Goal: Task Accomplishment & Management: Manage account settings

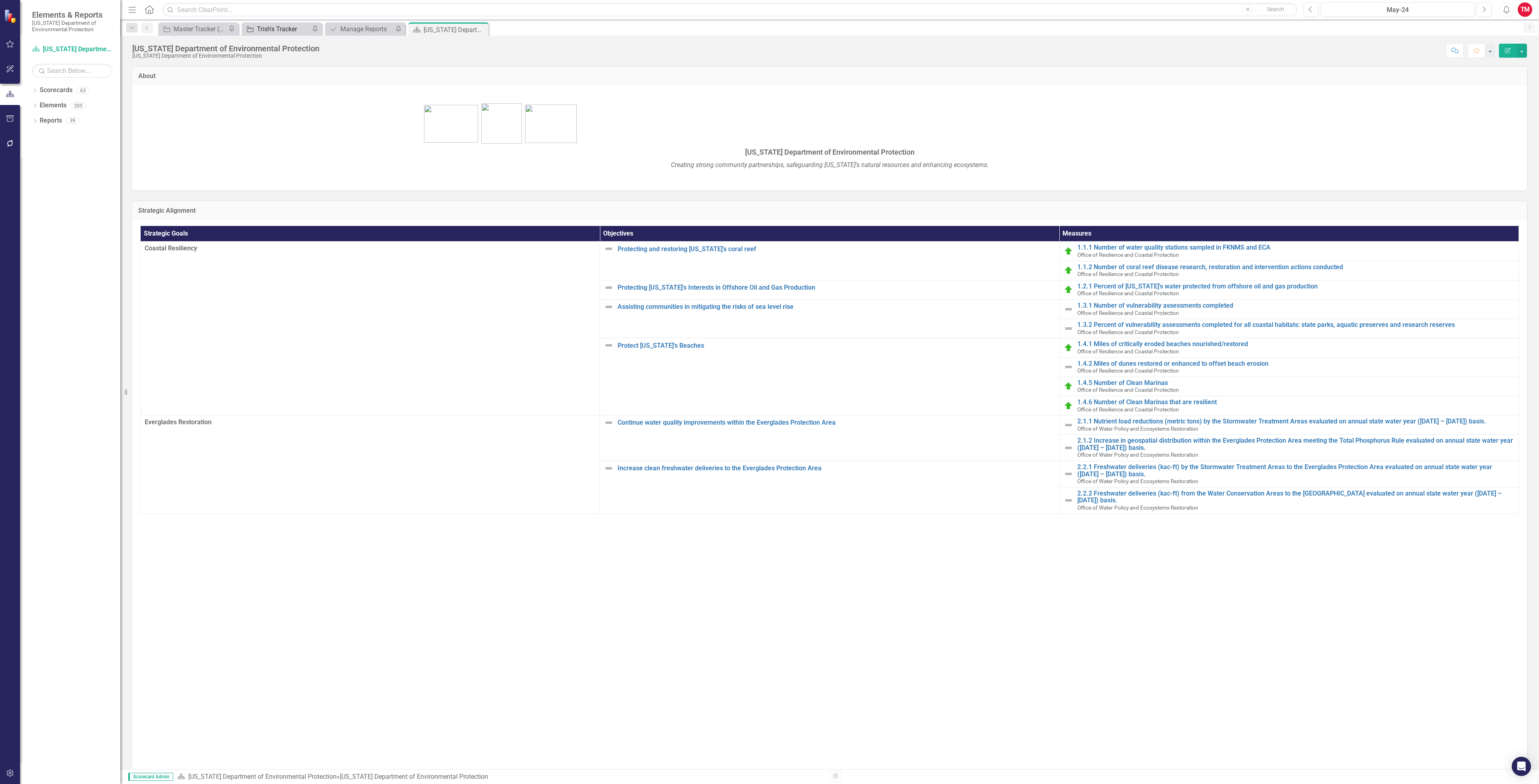
click at [283, 32] on div "Trish's Tracker" at bounding box center [283, 29] width 53 height 10
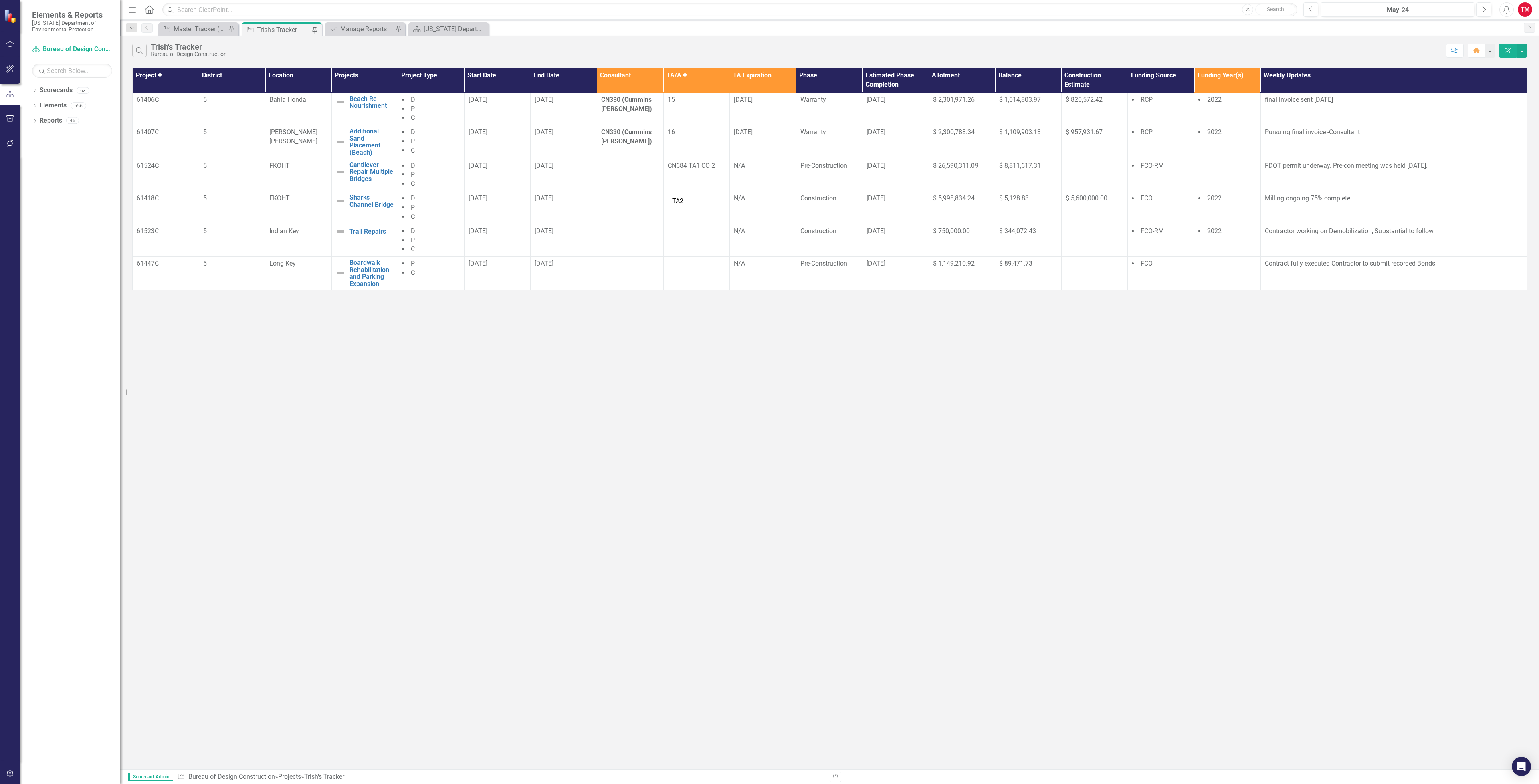
click at [1148, 42] on div "Search [PERSON_NAME]'s Tracker Bureau of Design Construction Comment Home Edit …" at bounding box center [829, 49] width 1419 height 26
click at [1440, 241] on td "Contractor working on Demobilization, Substantial to follow." at bounding box center [1393, 240] width 266 height 33
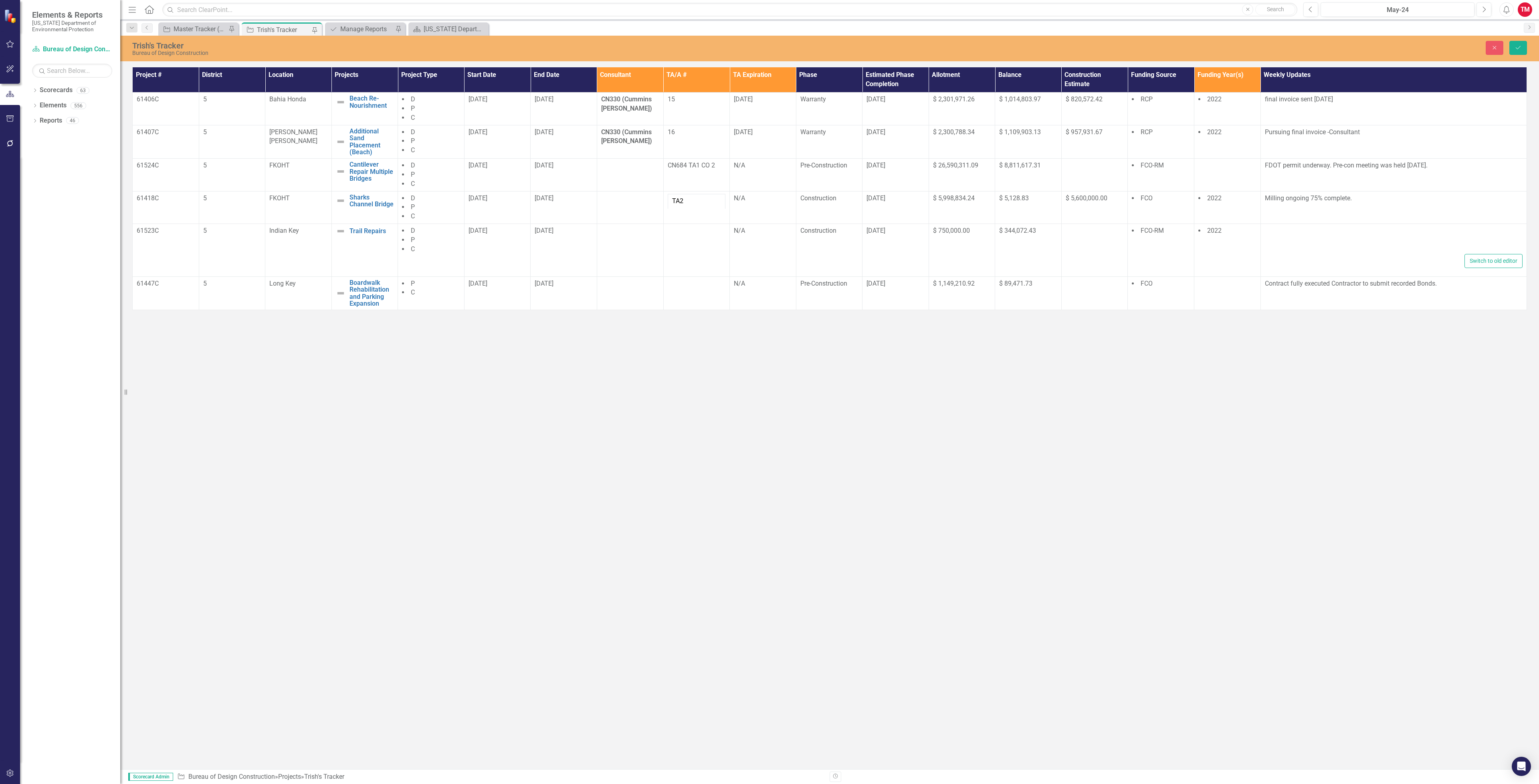
type textarea "<p>Contractor working on Demobilization, Substantial to follow.</p>"
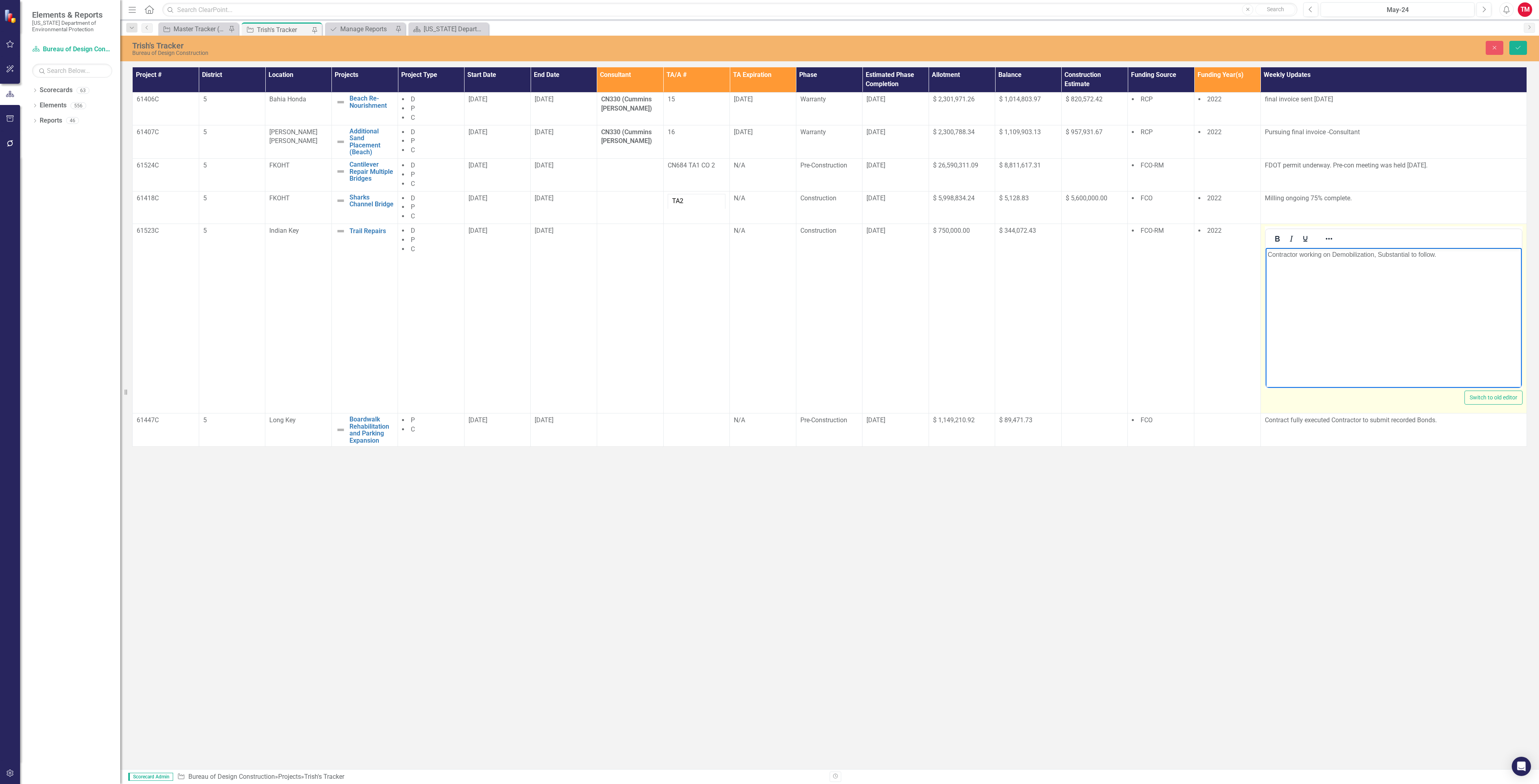
click at [1441, 260] on body "Contractor working on Demobilization, Substantial to follow." at bounding box center [1393, 308] width 256 height 120
click at [1519, 46] on icon "Save" at bounding box center [1518, 47] width 7 height 5
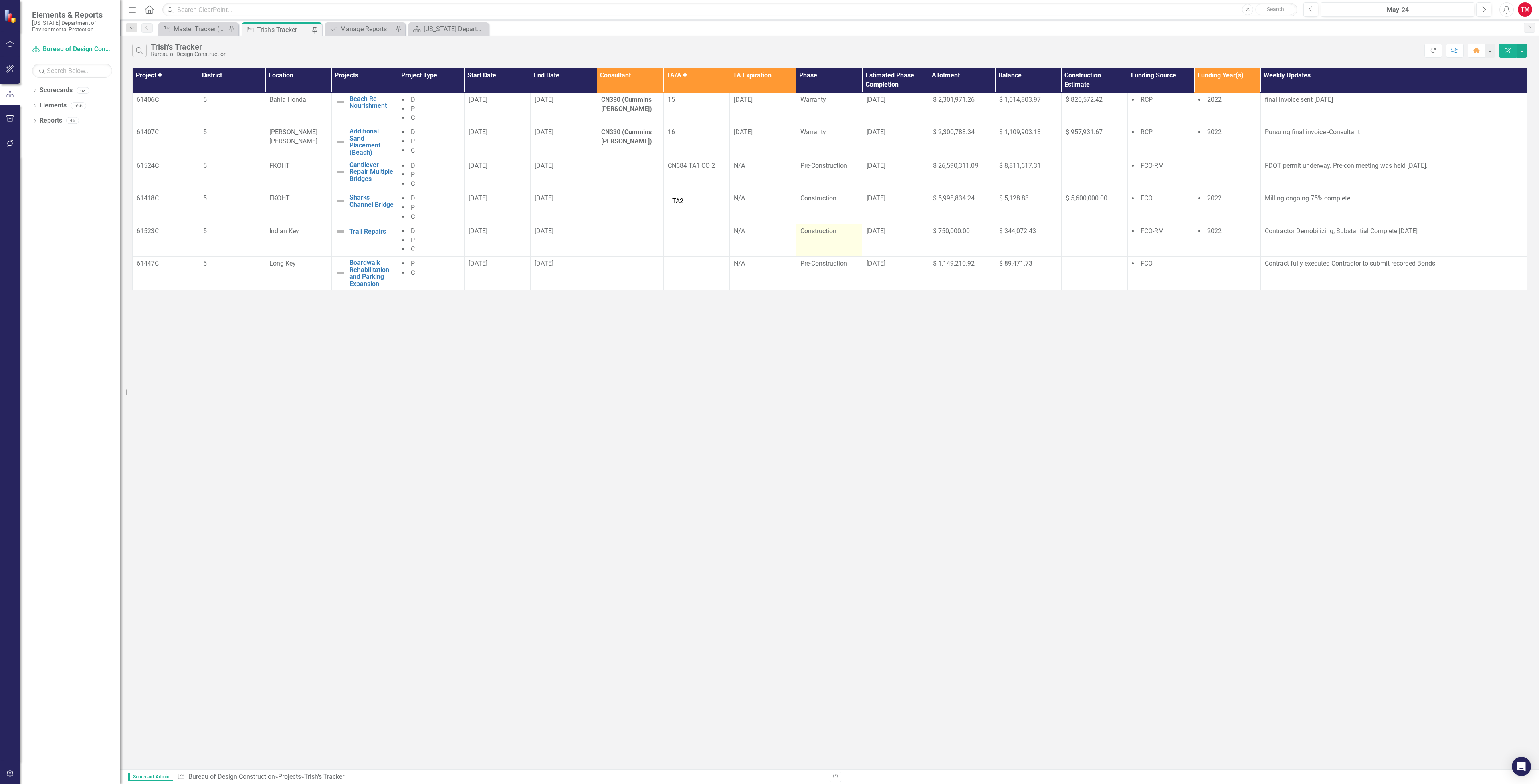
click at [850, 232] on div "Construction" at bounding box center [829, 231] width 58 height 9
click at [838, 232] on div "Construction" at bounding box center [829, 231] width 58 height 9
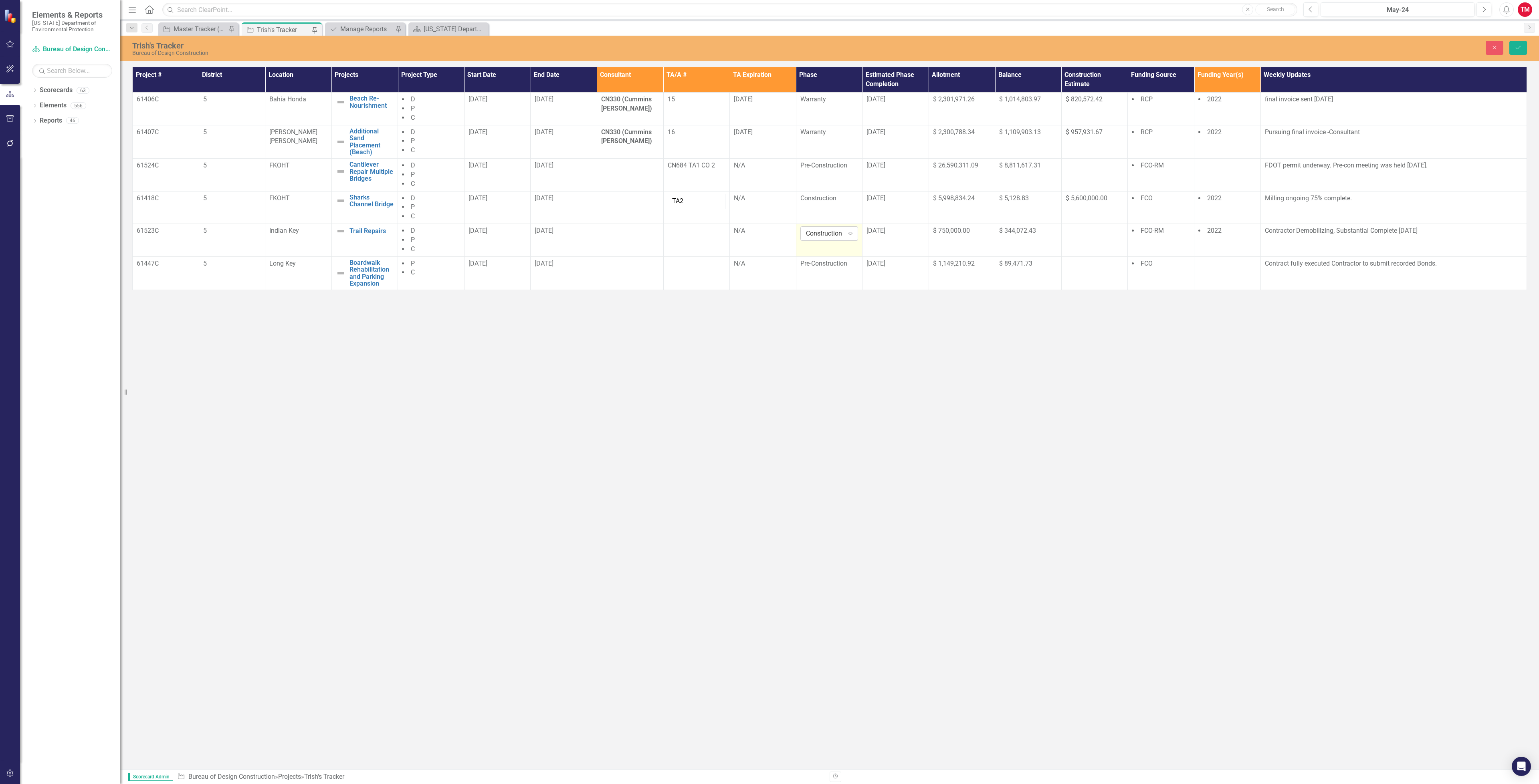
click at [850, 235] on icon "Expand" at bounding box center [850, 233] width 8 height 7
click at [843, 333] on div "Warranty" at bounding box center [834, 330] width 51 height 9
click at [903, 234] on div "[DATE]" at bounding box center [895, 230] width 58 height 9
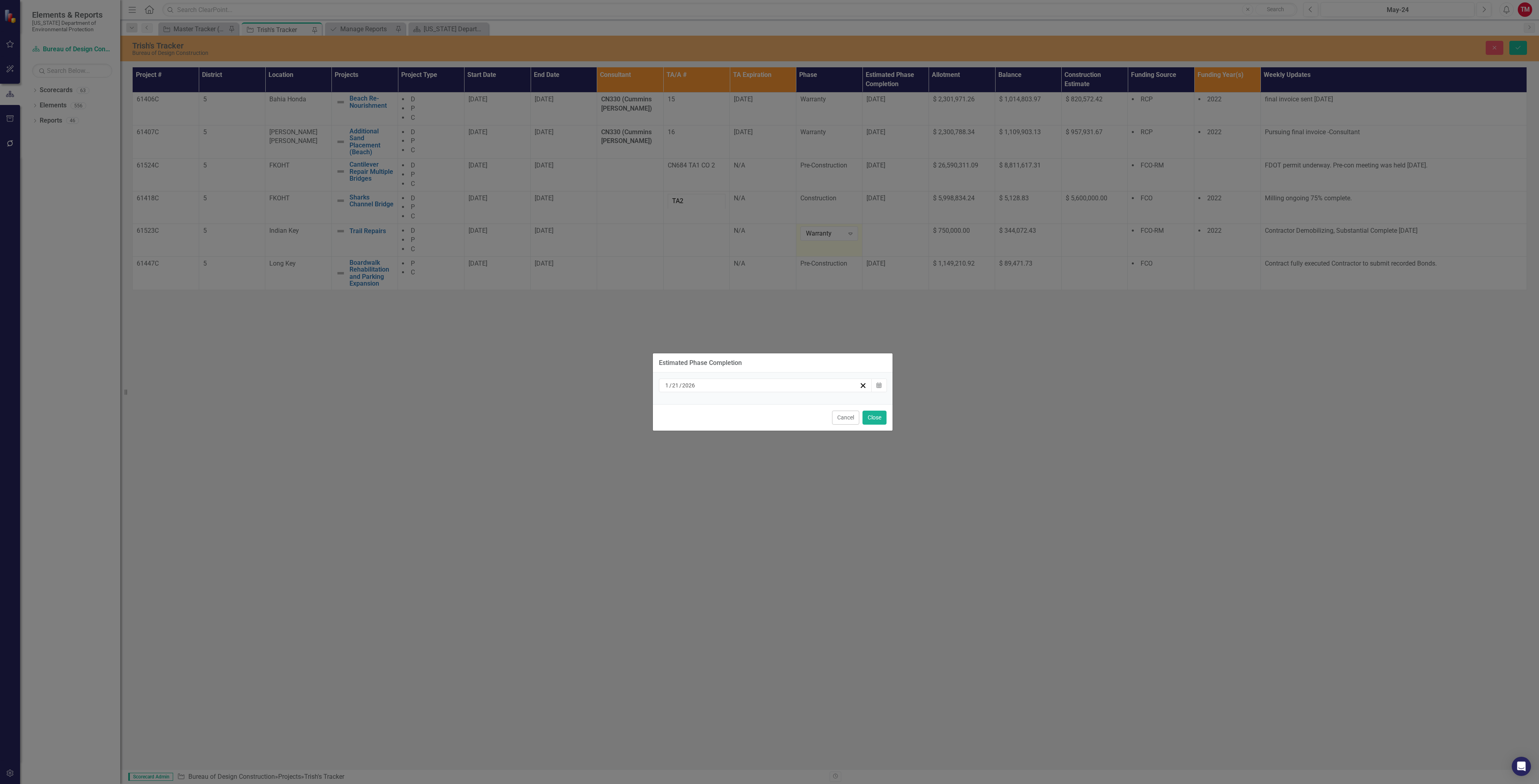
click at [877, 377] on div "[DATE] Calendar" at bounding box center [772, 388] width 240 height 32
click at [875, 382] on button "Calendar" at bounding box center [878, 385] width 15 height 14
click at [811, 405] on button "›" at bounding box center [808, 406] width 18 height 18
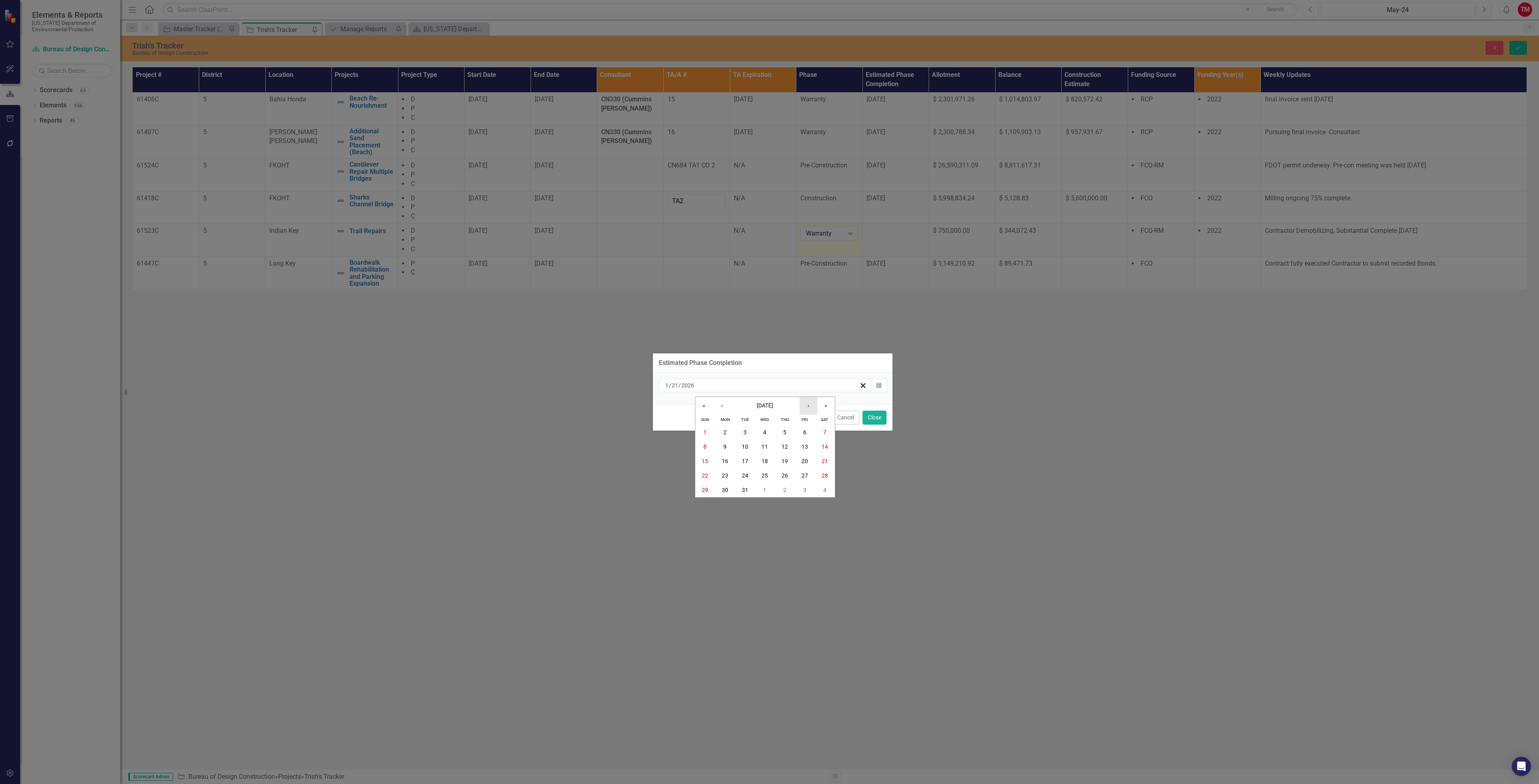
click at [811, 405] on button "›" at bounding box center [808, 406] width 18 height 18
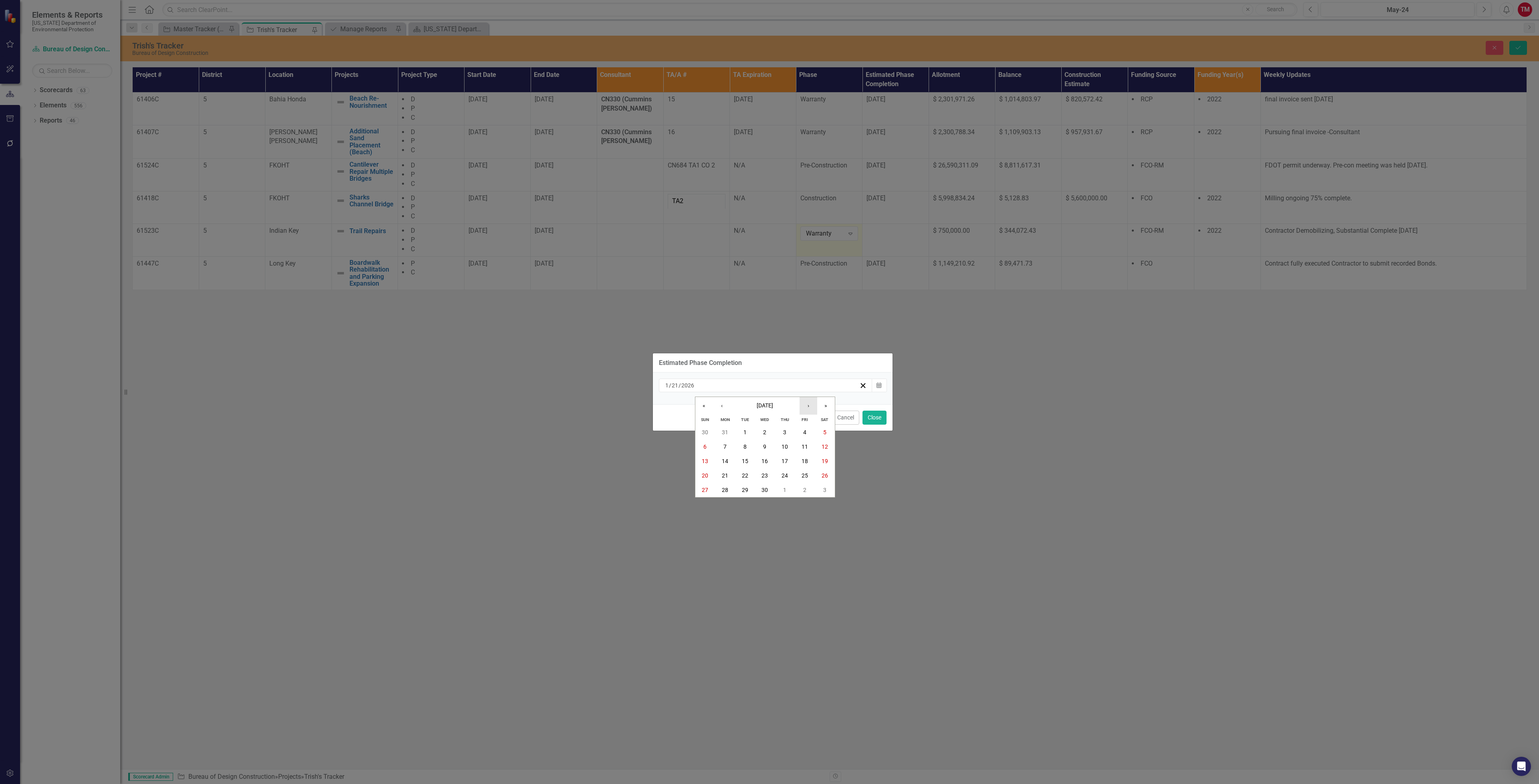
click at [811, 405] on button "›" at bounding box center [808, 406] width 18 height 18
click at [716, 405] on button "‹" at bounding box center [722, 406] width 18 height 18
click at [804, 482] on button "2" at bounding box center [805, 490] width 20 height 14
click at [876, 389] on button "Calendar" at bounding box center [878, 385] width 15 height 14
click at [713, 405] on button "‹" at bounding box center [722, 406] width 18 height 18
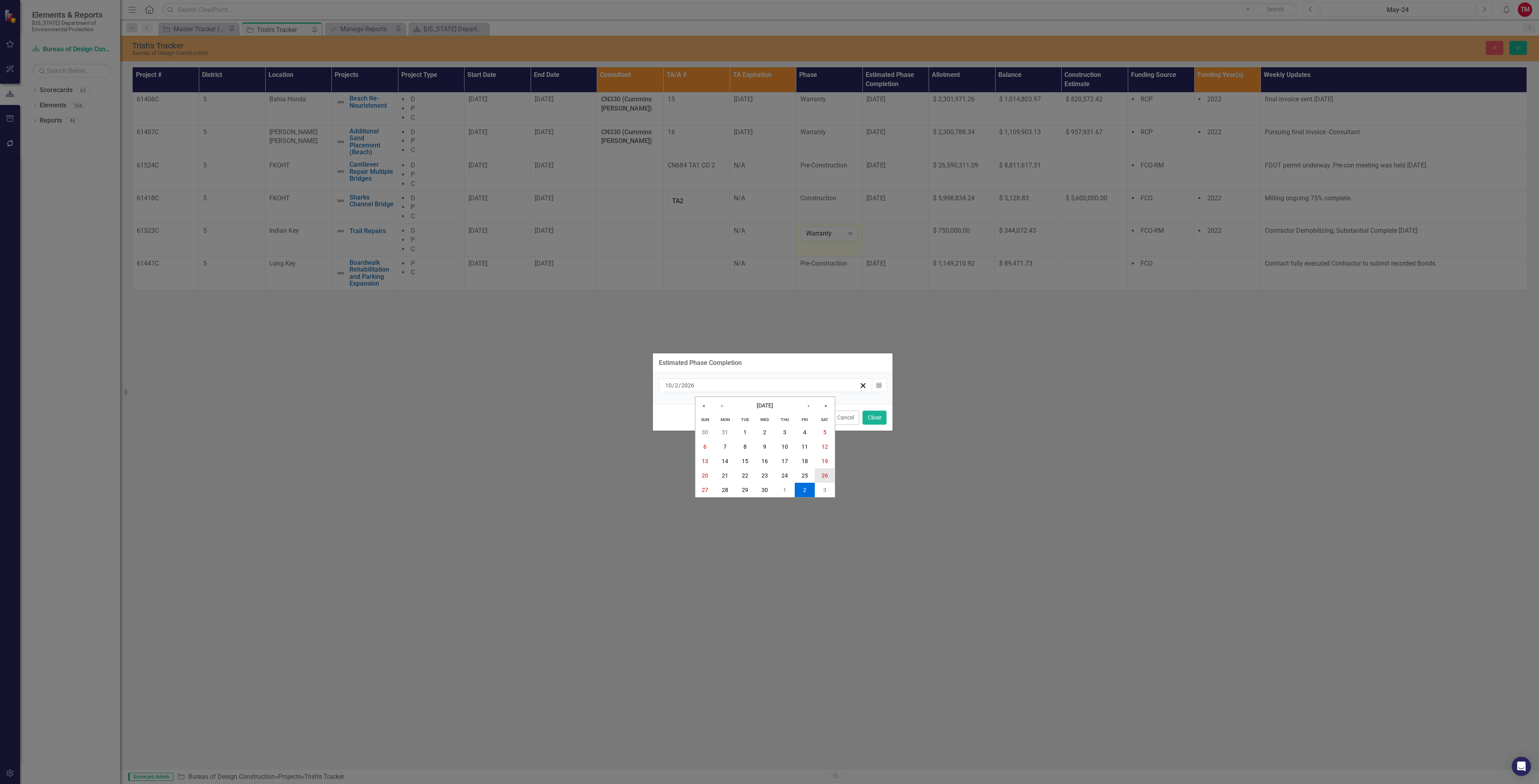
click at [823, 471] on button "26" at bounding box center [825, 475] width 20 height 14
click at [880, 417] on button "Close" at bounding box center [875, 417] width 24 height 14
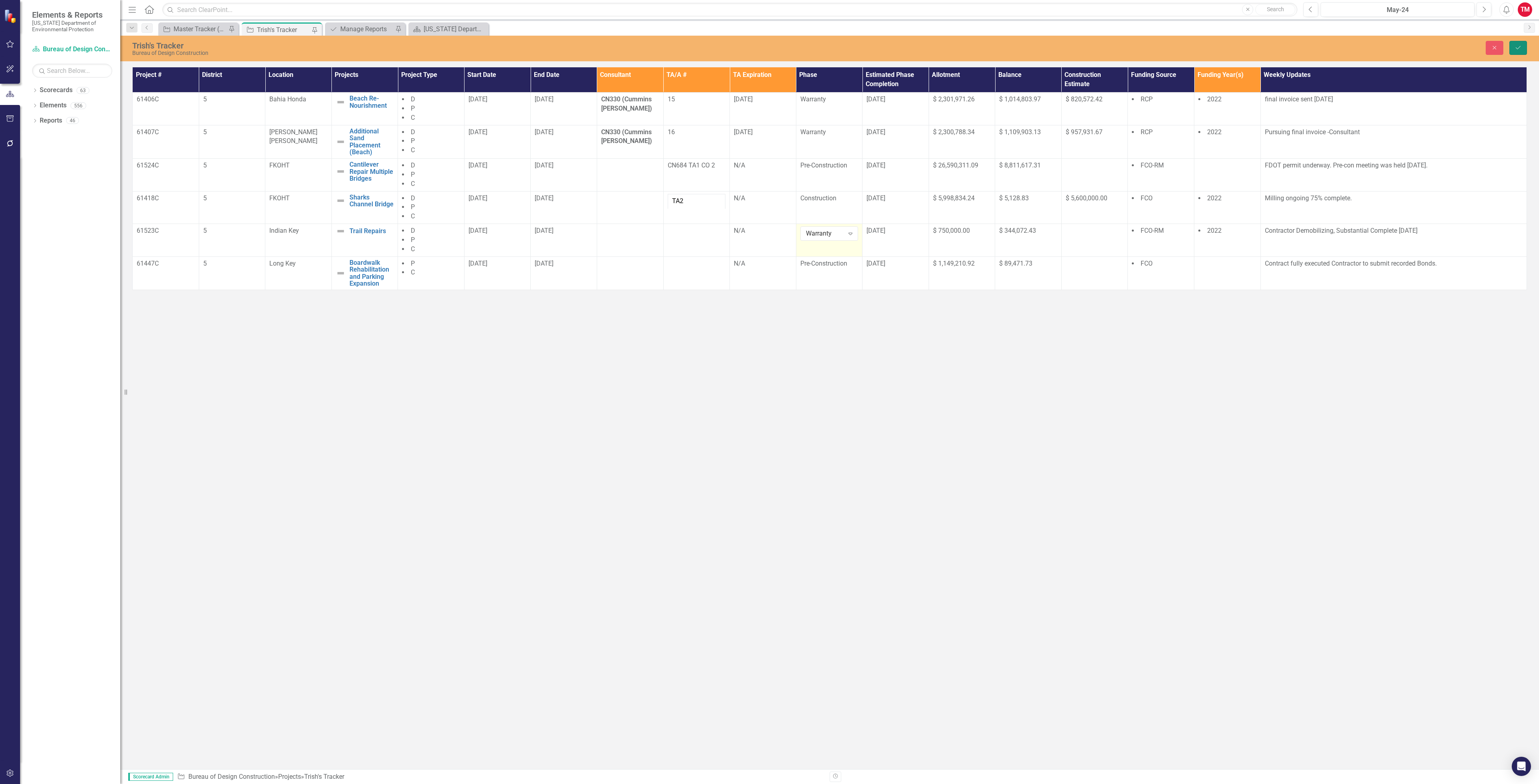
click at [1512, 47] on button "Save" at bounding box center [1518, 47] width 18 height 14
